Goal: Find contact information

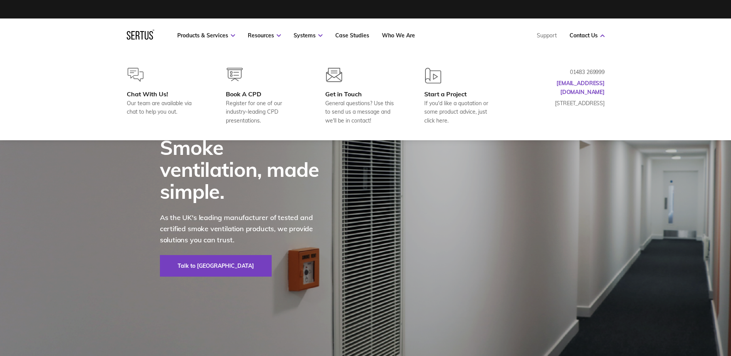
click at [593, 30] on nav "Products & Services Resources Systems Case Studies Who We Are Support Contact U…" at bounding box center [366, 35] width 478 height 34
click at [591, 34] on link "Contact Us" at bounding box center [586, 35] width 35 height 7
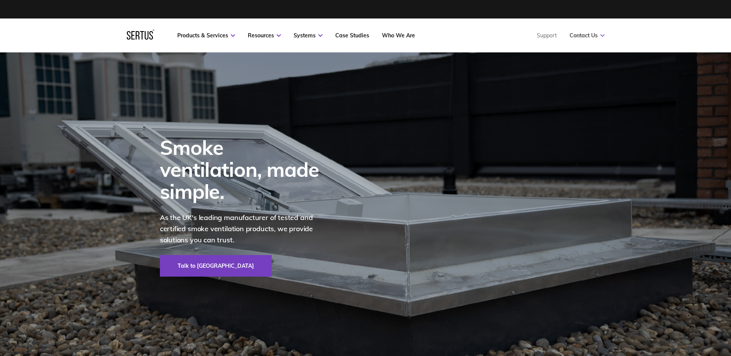
click at [591, 34] on link "Contact Us" at bounding box center [586, 35] width 35 height 7
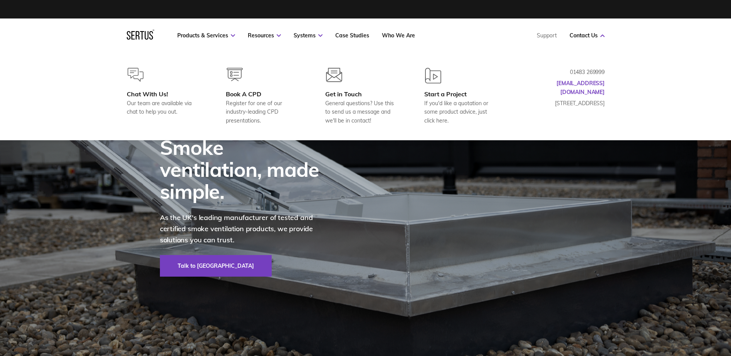
drag, startPoint x: 564, startPoint y: 72, endPoint x: 594, endPoint y: 72, distance: 29.7
click at [594, 72] on p "01483 269999" at bounding box center [565, 72] width 77 height 8
click at [577, 71] on p "01483 269999" at bounding box center [565, 72] width 77 height 8
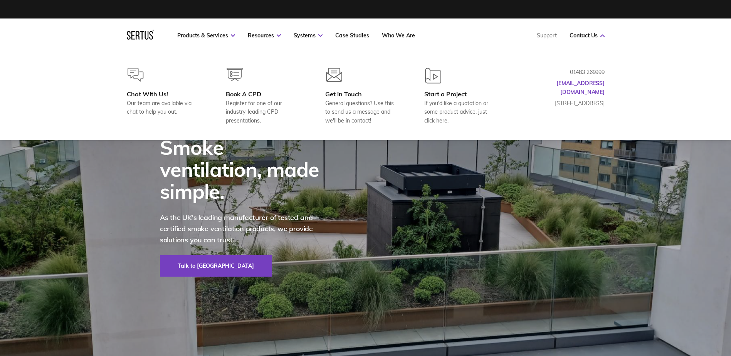
drag, startPoint x: 571, startPoint y: 69, endPoint x: 586, endPoint y: 55, distance: 20.7
click at [586, 55] on div "Chat With Us! Our team are available via chat to help you out. Book A CPD Regis…" at bounding box center [365, 96] width 731 height 88
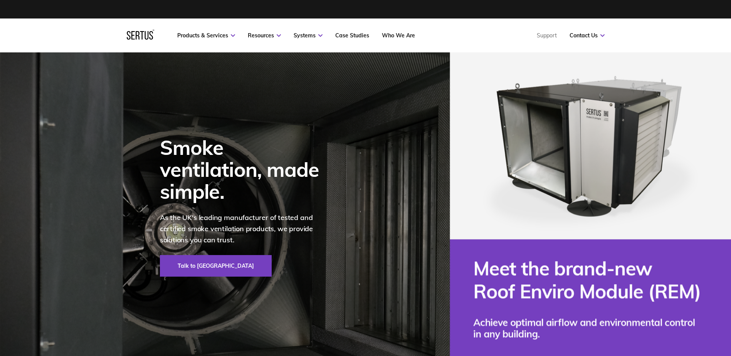
drag, startPoint x: 615, startPoint y: 12, endPoint x: 501, endPoint y: 68, distance: 127.5
click at [385, 179] on div "Smoke ventilation, made simple. As the UK's leading manufacturer of tested and …" at bounding box center [366, 206] width 452 height 308
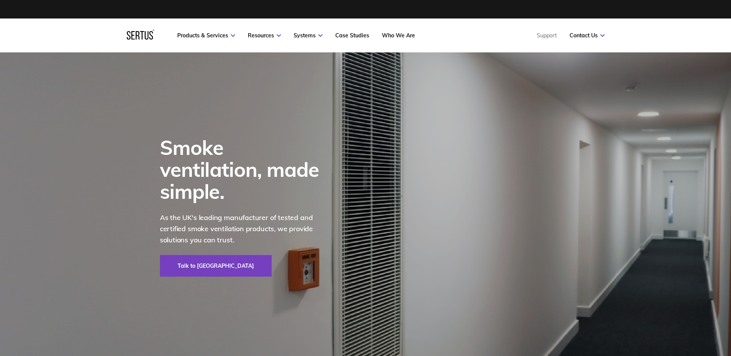
drag, startPoint x: 412, startPoint y: 3, endPoint x: 535, endPoint y: 35, distance: 127.0
click at [535, 35] on div "Products & Services Resources Systems Case Studies Who We Are Support Contact Us" at bounding box center [390, 35] width 427 height 7
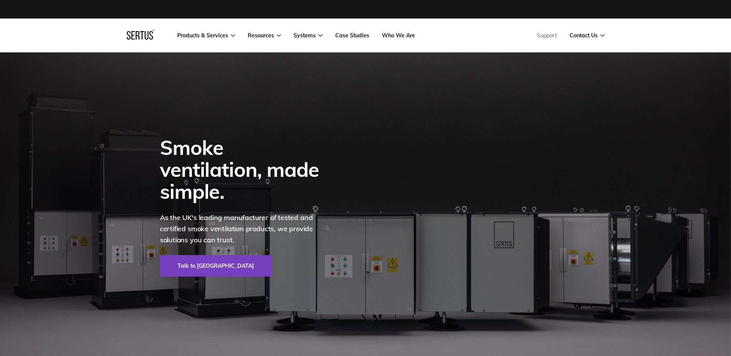
click at [440, 26] on nav "Products & Services Resources Systems Case Studies Who We Are Support Contact U…" at bounding box center [366, 35] width 478 height 34
